Goal: Check status: Check status

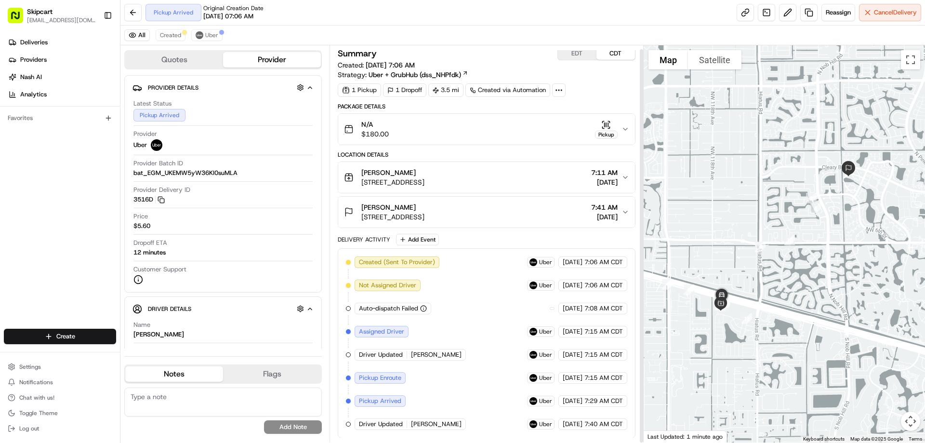
scroll to position [4, 0]
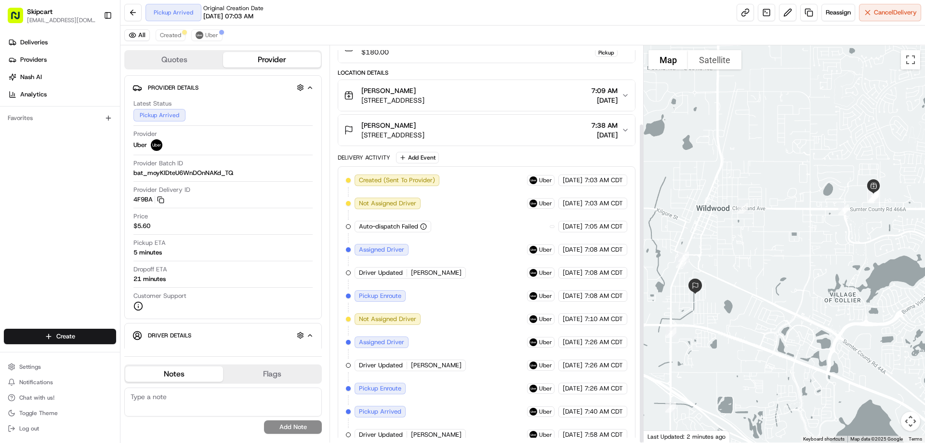
scroll to position [96, 0]
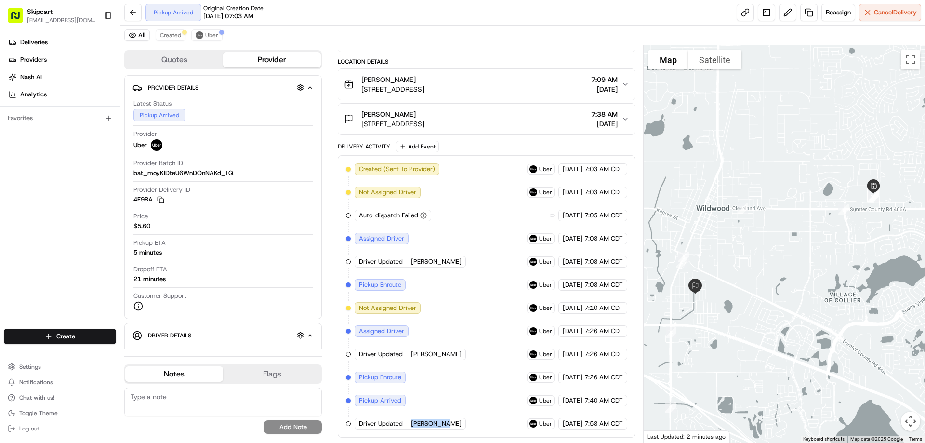
drag, startPoint x: 409, startPoint y: 422, endPoint x: 456, endPoint y: 428, distance: 47.6
click at [456, 428] on div "Created (Sent To Provider) Uber [DATE] 7:03 AM CDT Not Assigned Driver Uber [DA…" at bounding box center [486, 296] width 281 height 266
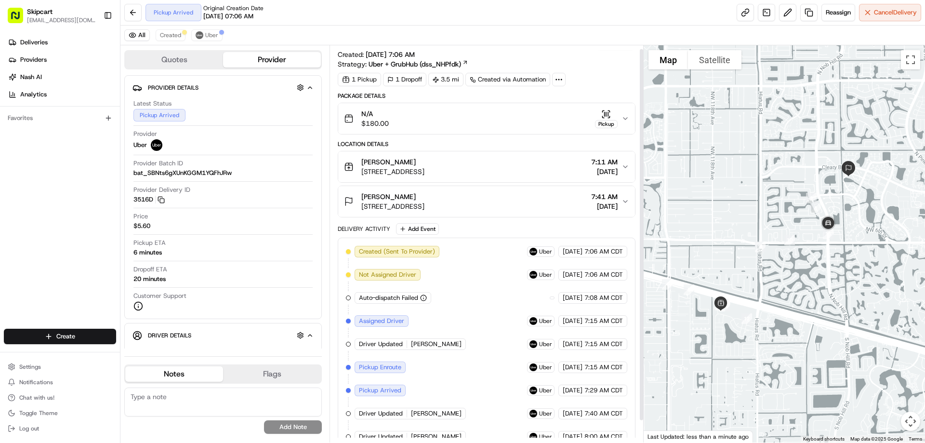
scroll to position [27, 0]
